Goal: Information Seeking & Learning: Learn about a topic

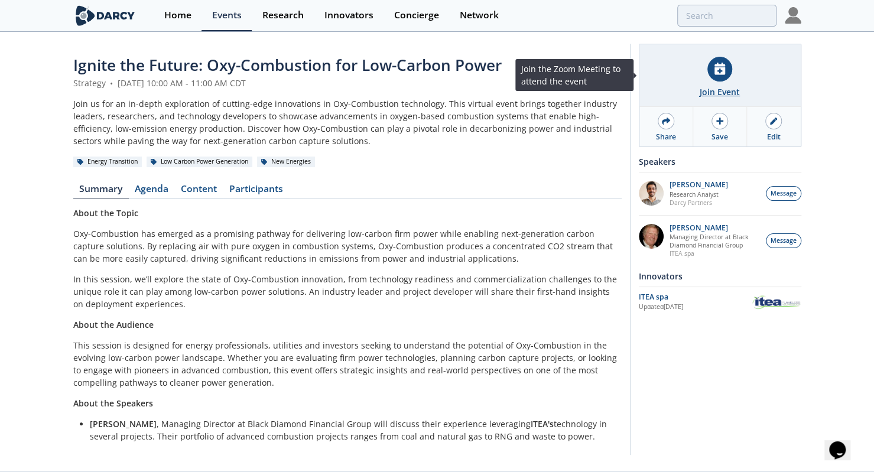
click at [718, 67] on icon at bounding box center [720, 69] width 11 height 12
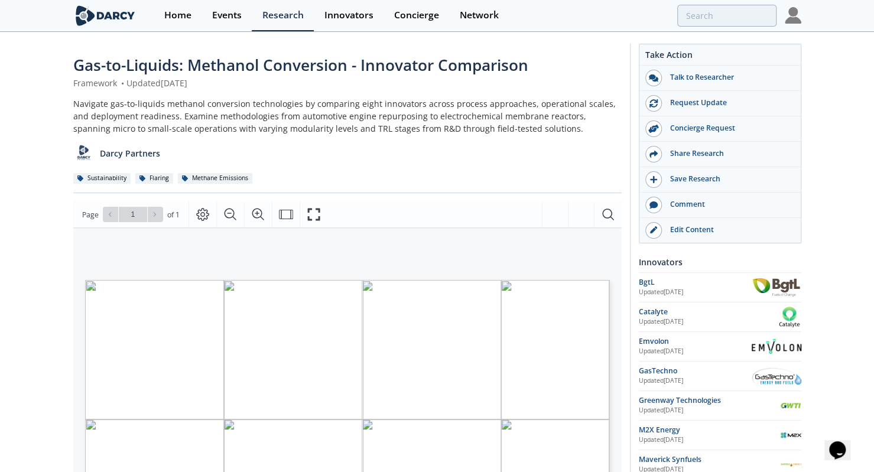
click at [280, 134] on div "Navigate gas-to-liquids methanol conversion technologies by comparing eight inn…" at bounding box center [347, 116] width 548 height 37
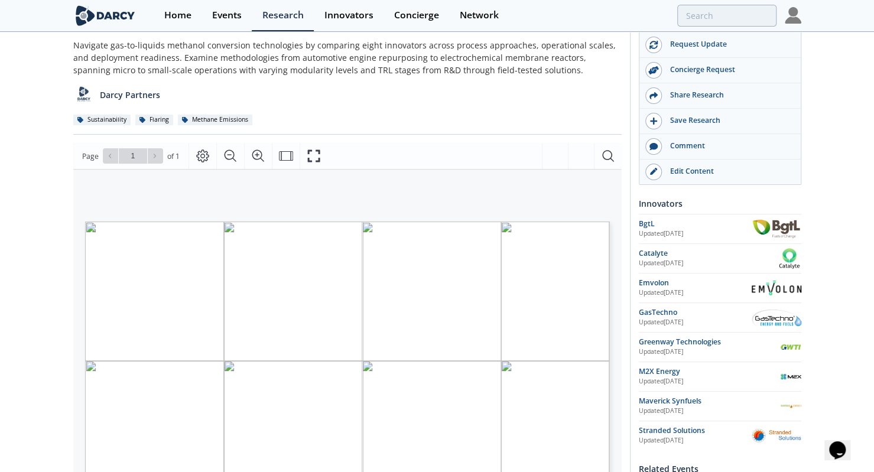
scroll to position [59, 0]
